Goal: Navigation & Orientation: Find specific page/section

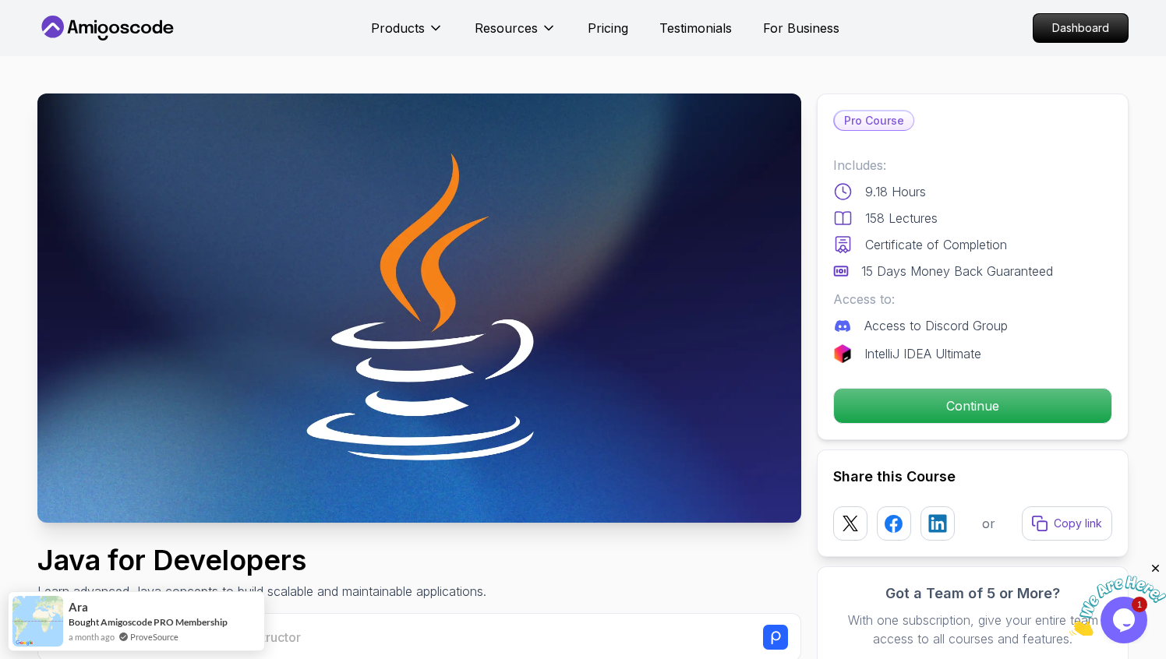
click at [128, 18] on icon at bounding box center [107, 28] width 140 height 25
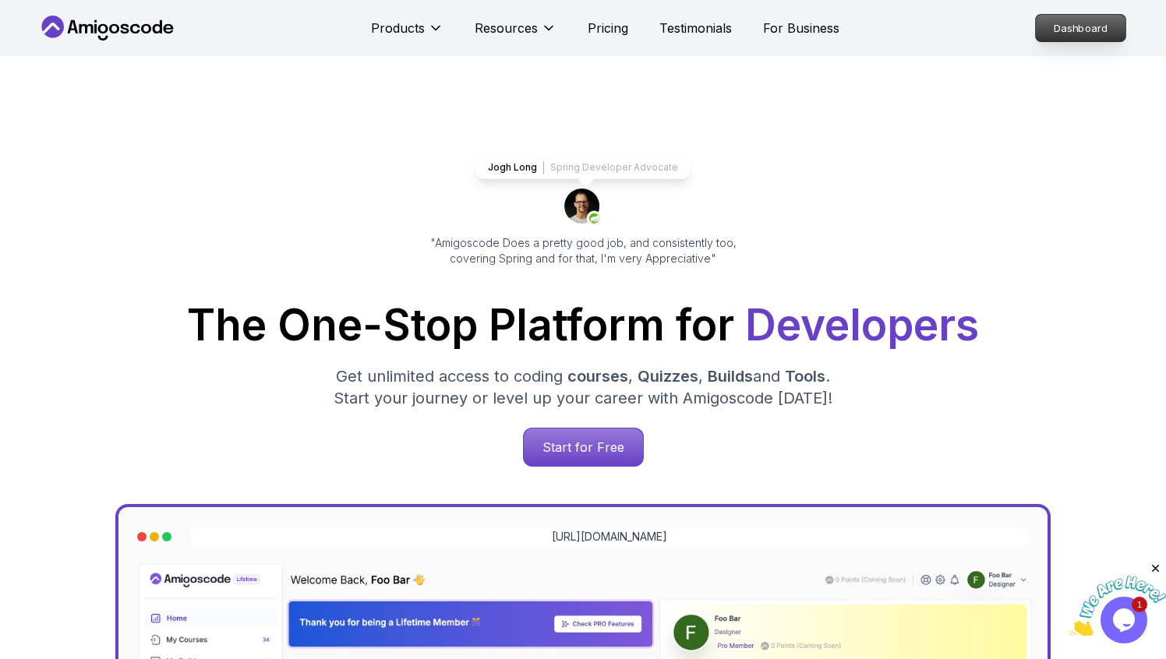
click at [1053, 25] on p "Dashboard" at bounding box center [1081, 28] width 90 height 26
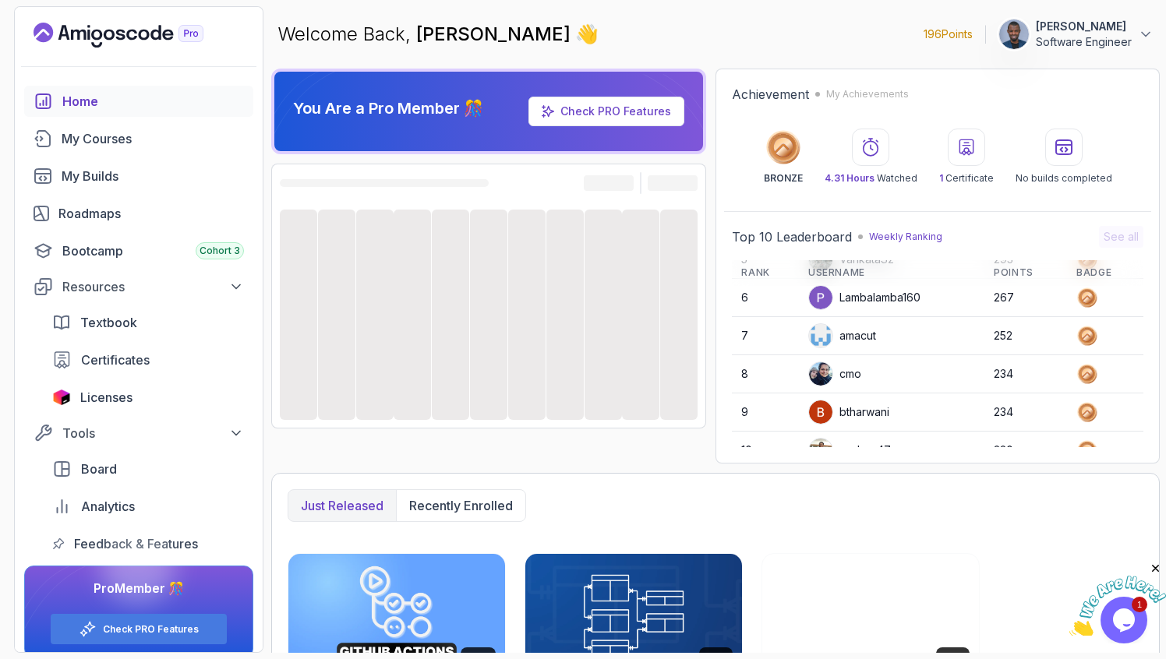
scroll to position [220, 0]
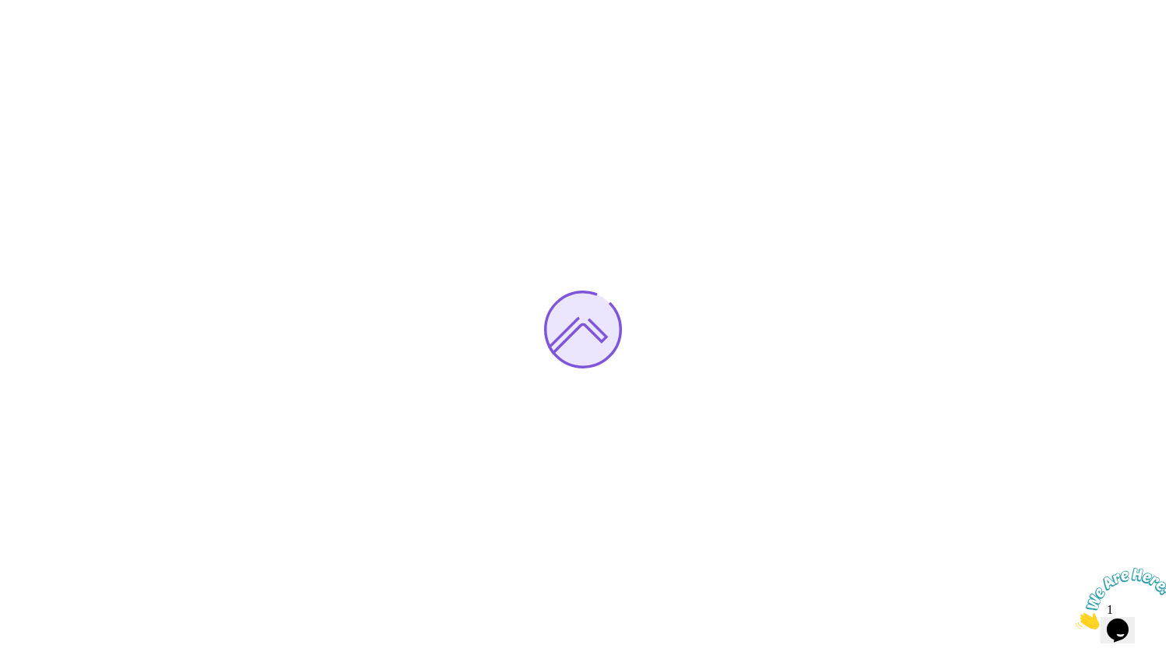
click at [1125, 617] on img at bounding box center [1124, 599] width 97 height 62
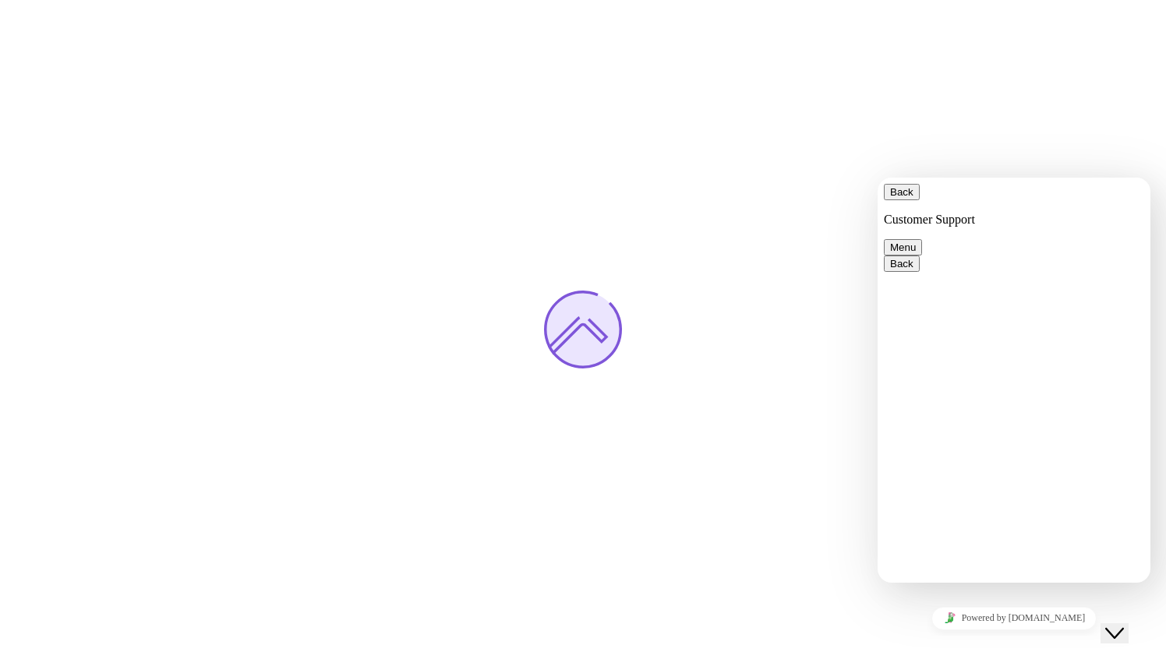
click at [901, 193] on button "Back" at bounding box center [902, 192] width 36 height 16
click at [1124, 624] on icon "Close Chat This icon closes the chat window." at bounding box center [1114, 633] width 19 height 19
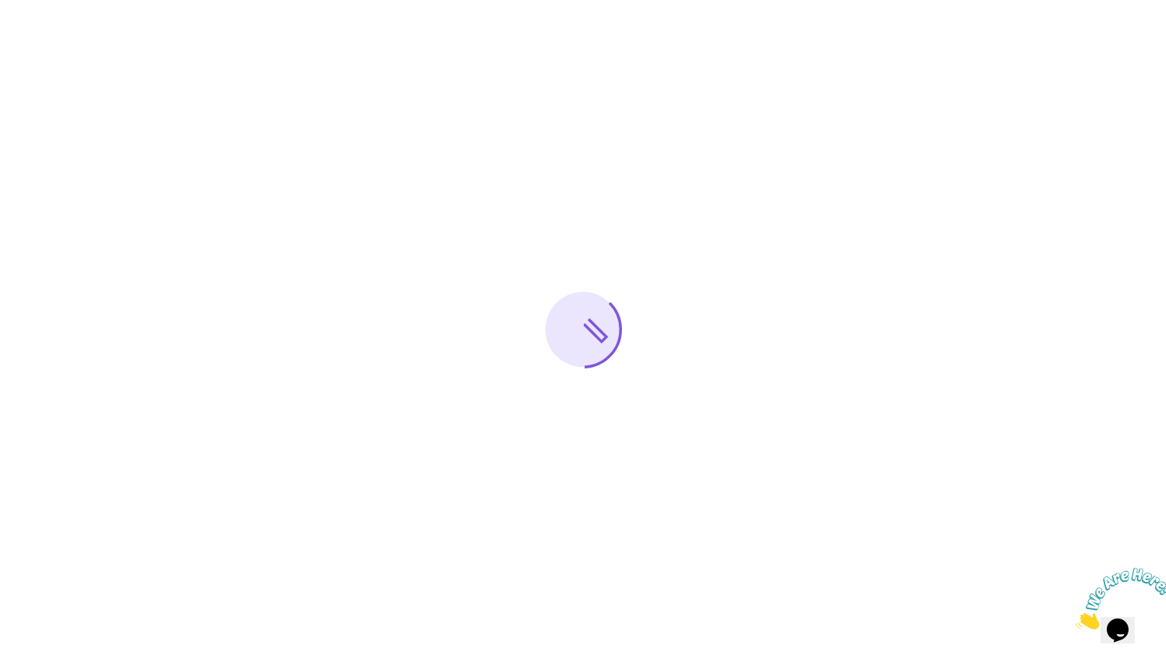
click at [1076, 619] on icon "Close" at bounding box center [1076, 625] width 0 height 13
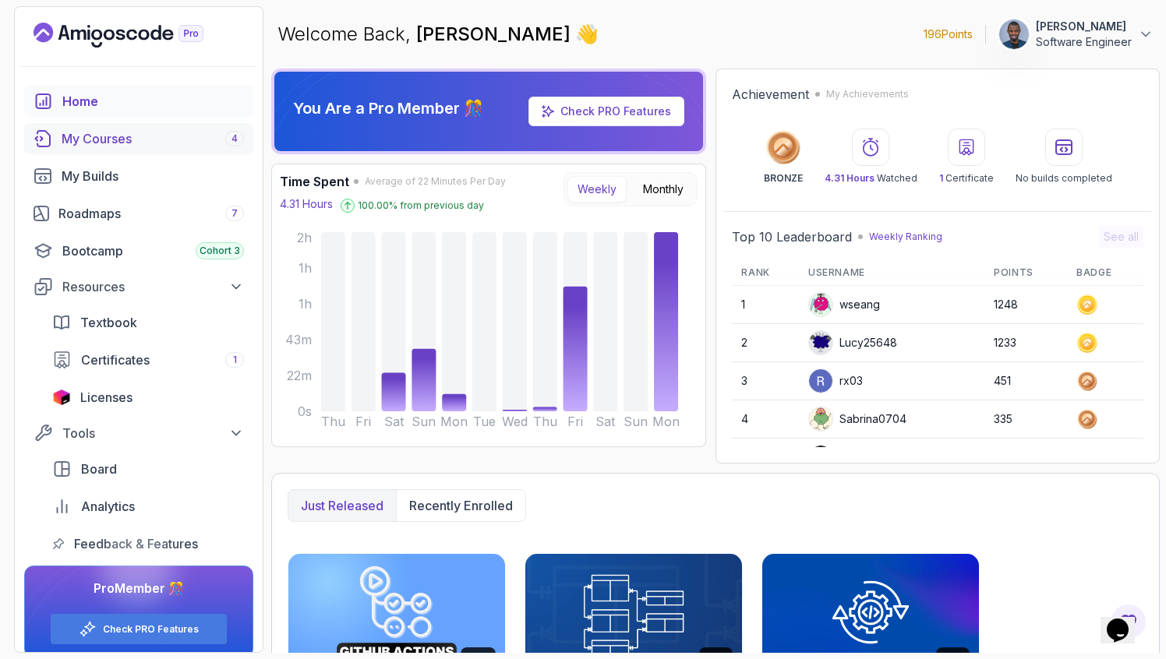
click at [157, 147] on div "My Courses 4" at bounding box center [153, 138] width 182 height 19
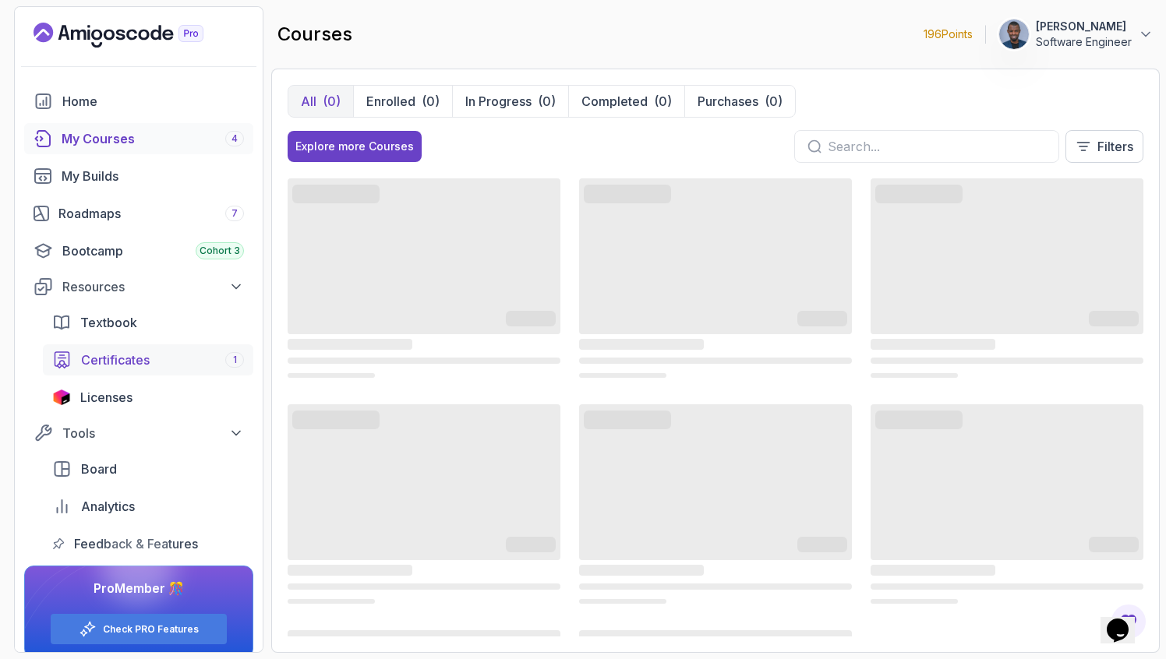
click at [167, 351] on div "Certificates 1" at bounding box center [162, 360] width 163 height 19
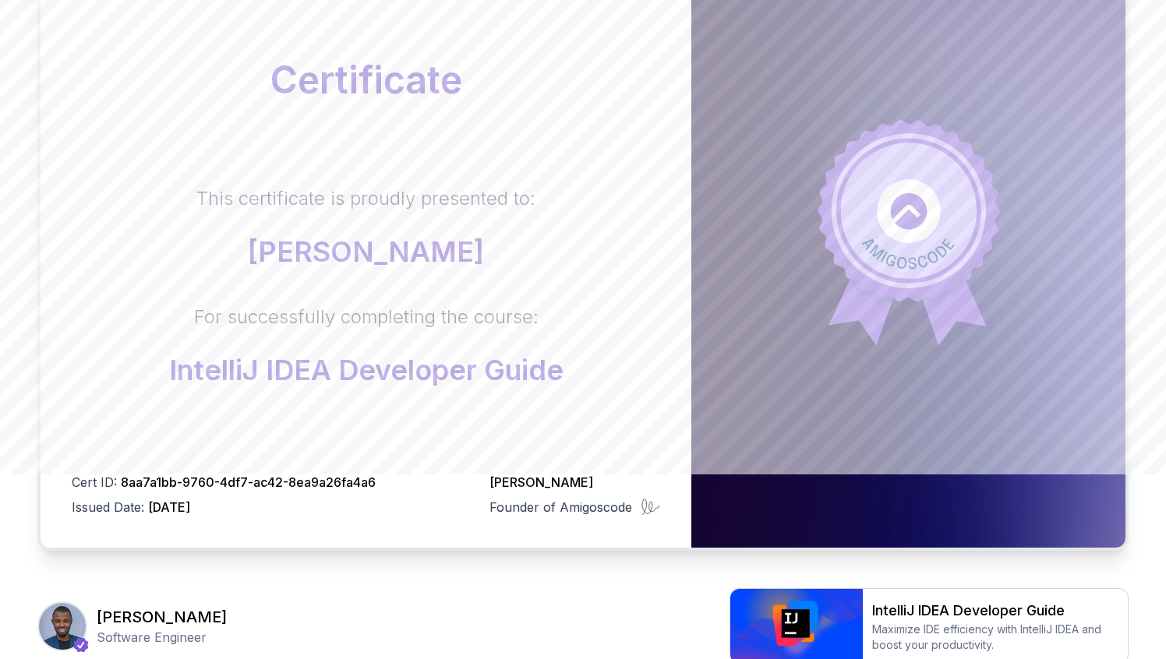
scroll to position [183, 0]
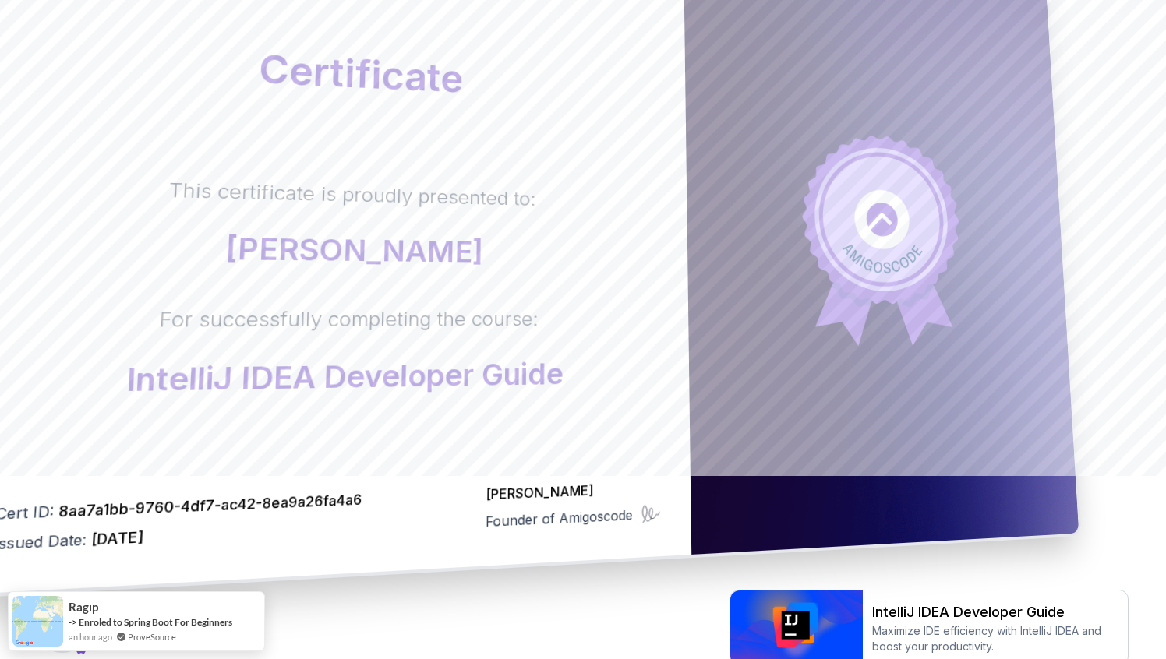
click at [811, 199] on body "Certificate This certificate is proudly presented to: Akinyele Abdulroqeeb For …" at bounding box center [583, 310] width 1166 height 987
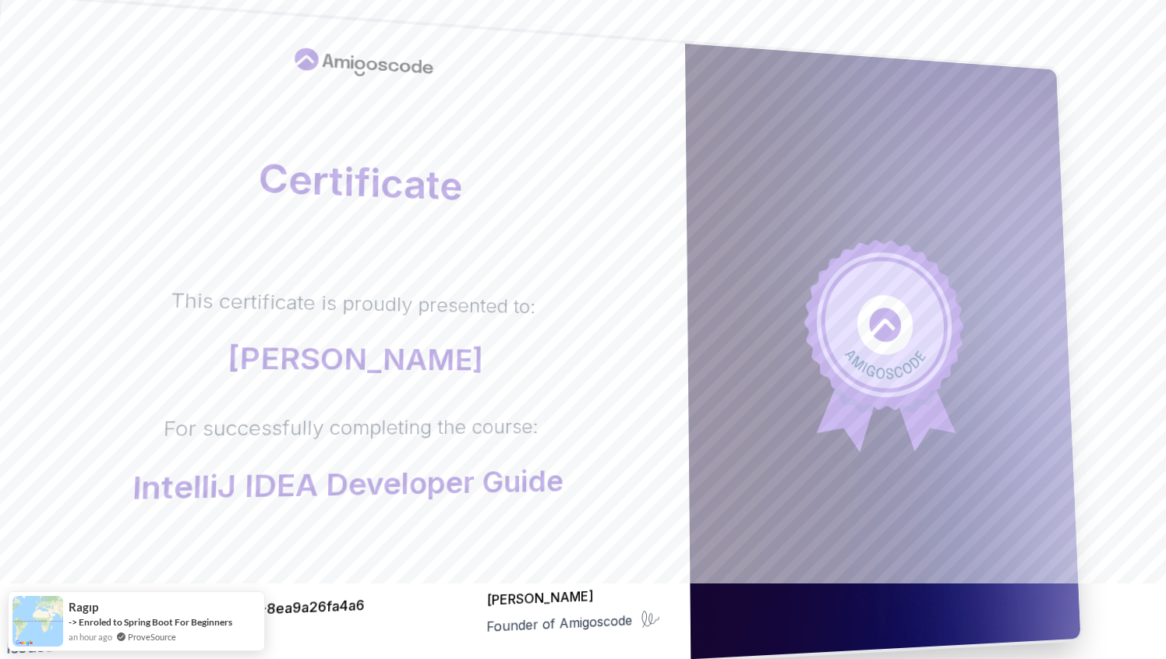
scroll to position [0, 0]
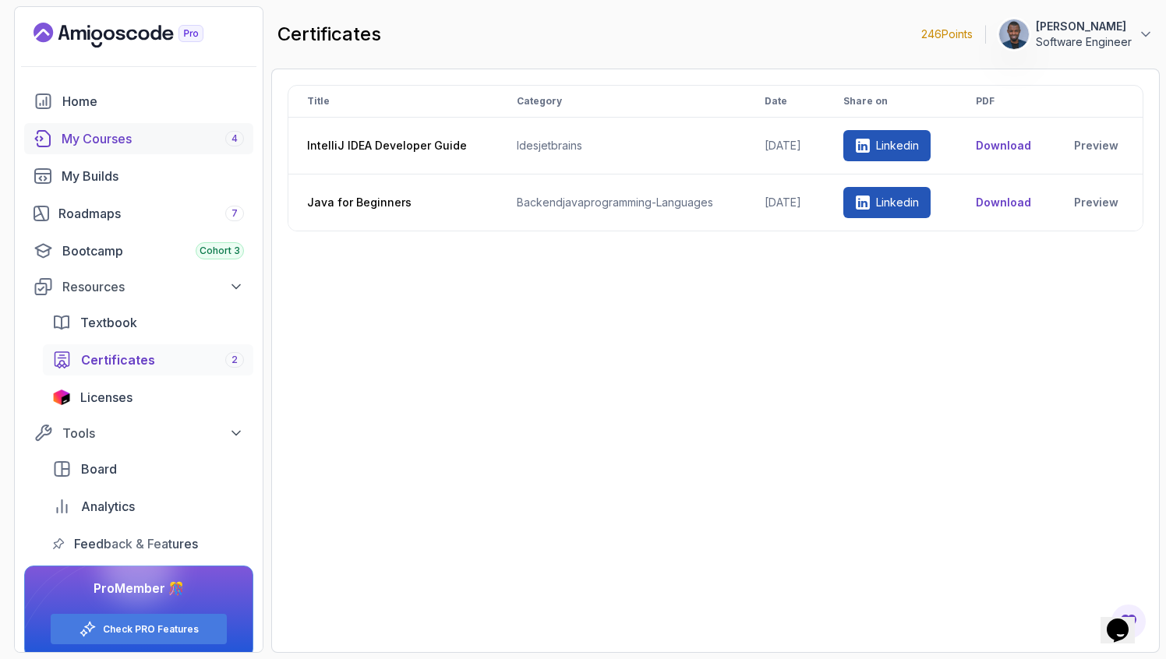
click at [132, 135] on div "My Courses 4" at bounding box center [153, 138] width 182 height 19
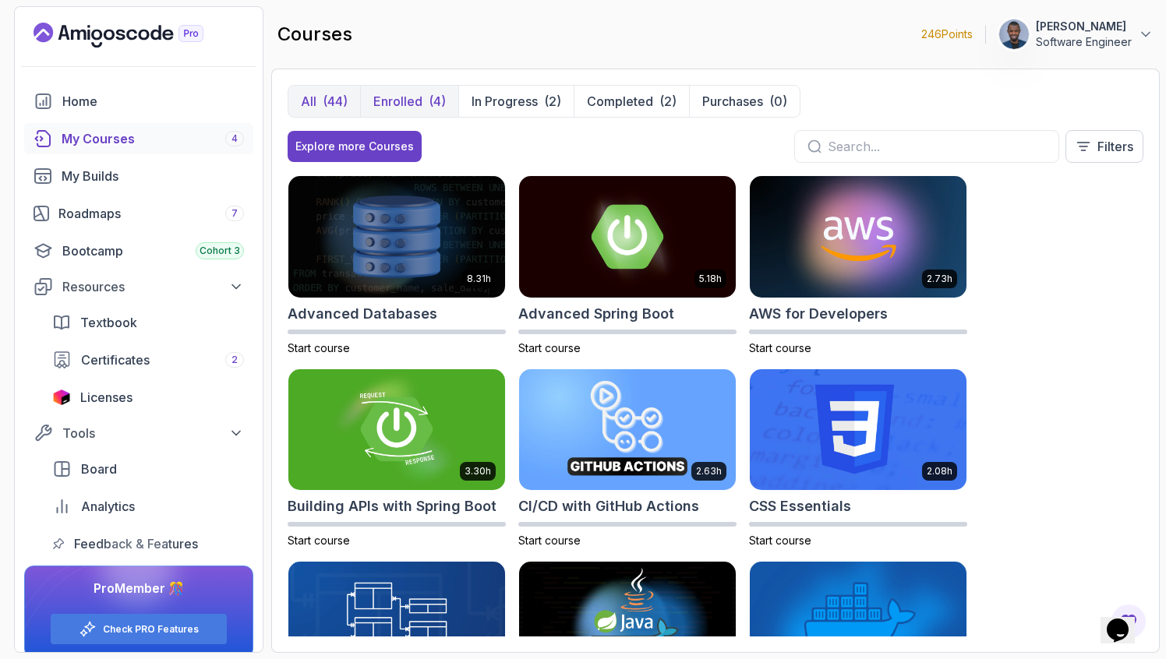
click at [397, 97] on p "Enrolled" at bounding box center [397, 101] width 49 height 19
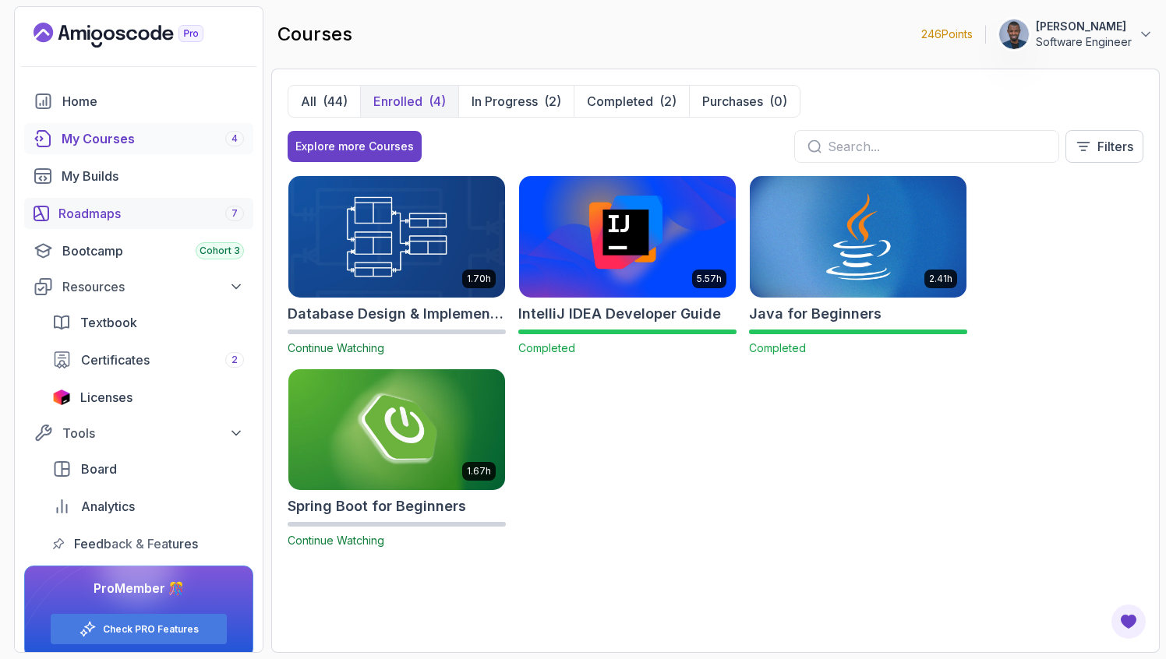
click at [157, 217] on div "Roadmaps 7" at bounding box center [150, 213] width 185 height 19
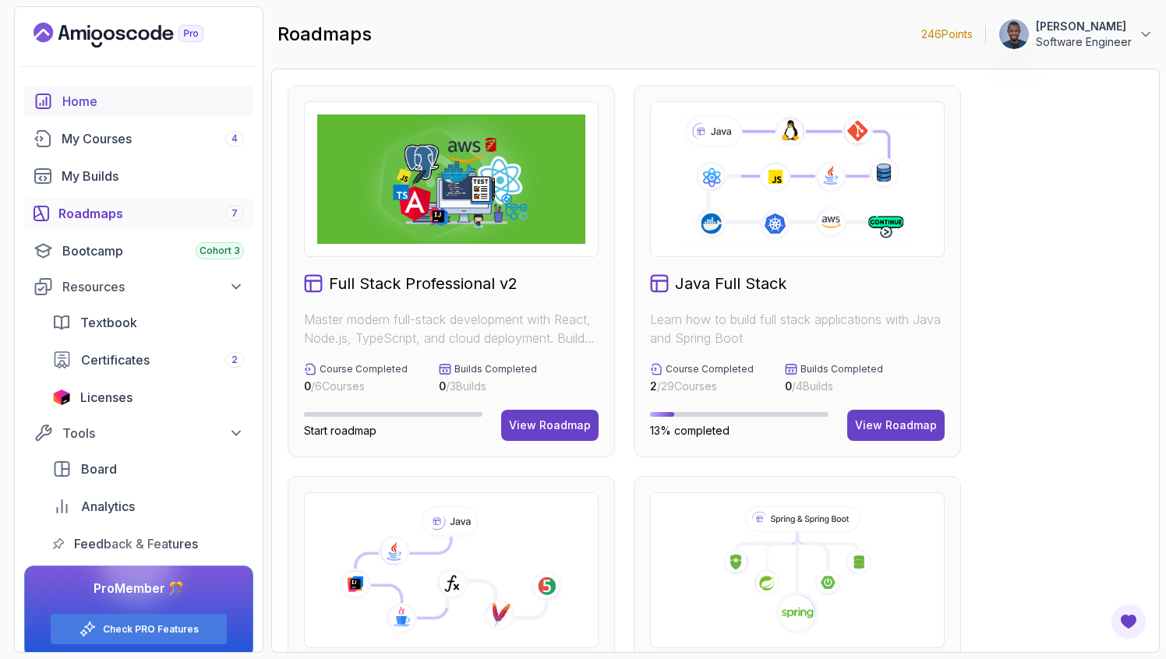
click at [83, 111] on link "Home" at bounding box center [138, 101] width 229 height 31
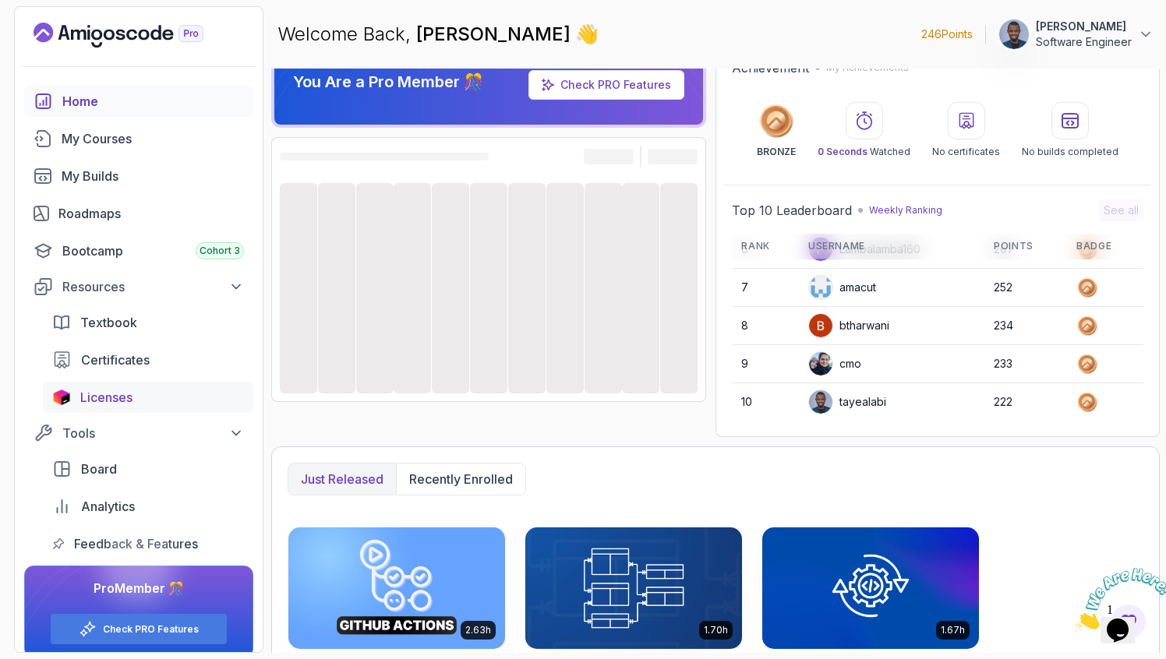
scroll to position [16, 0]
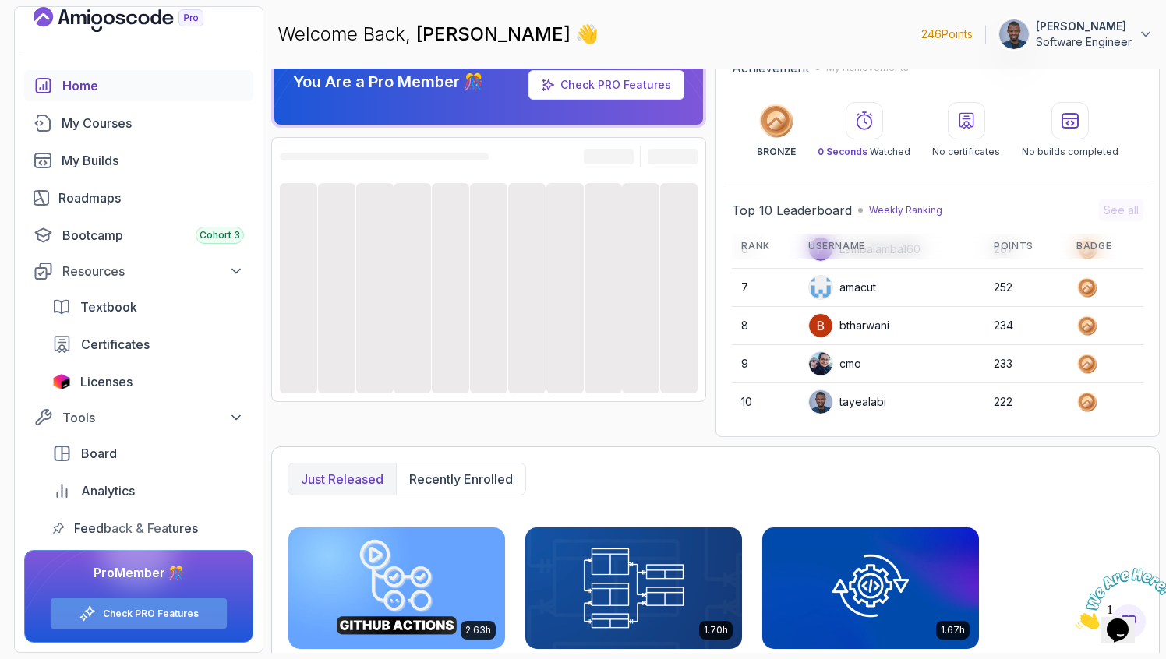
click at [131, 619] on link "Check PRO Features" at bounding box center [151, 614] width 96 height 12
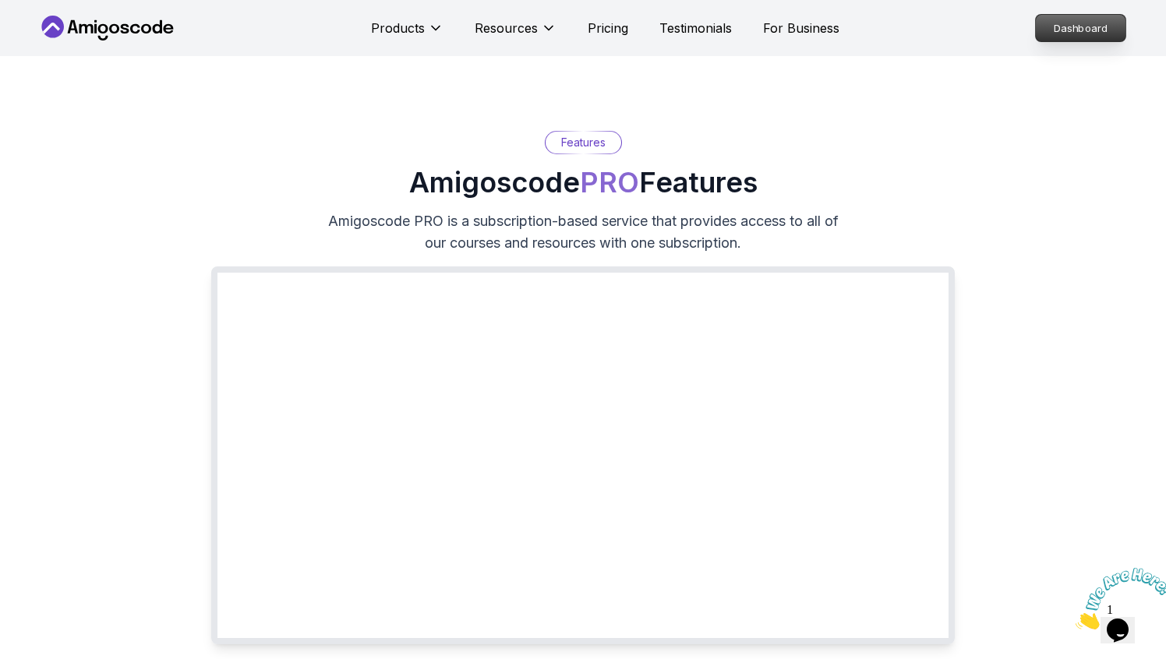
click at [1073, 34] on p "Dashboard" at bounding box center [1081, 28] width 90 height 26
